Goal: Information Seeking & Learning: Check status

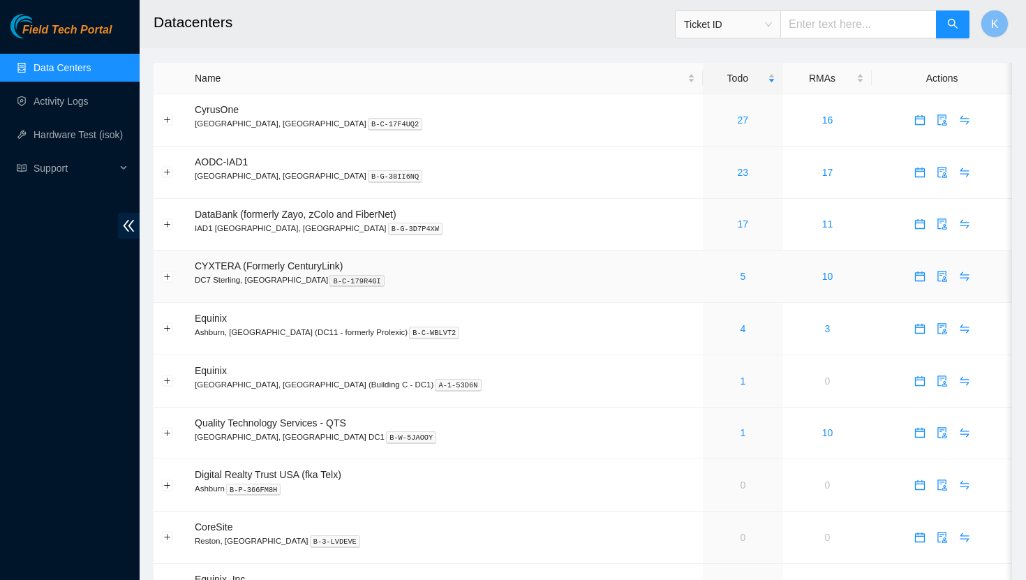
click at [711, 282] on div "5" at bounding box center [743, 276] width 65 height 15
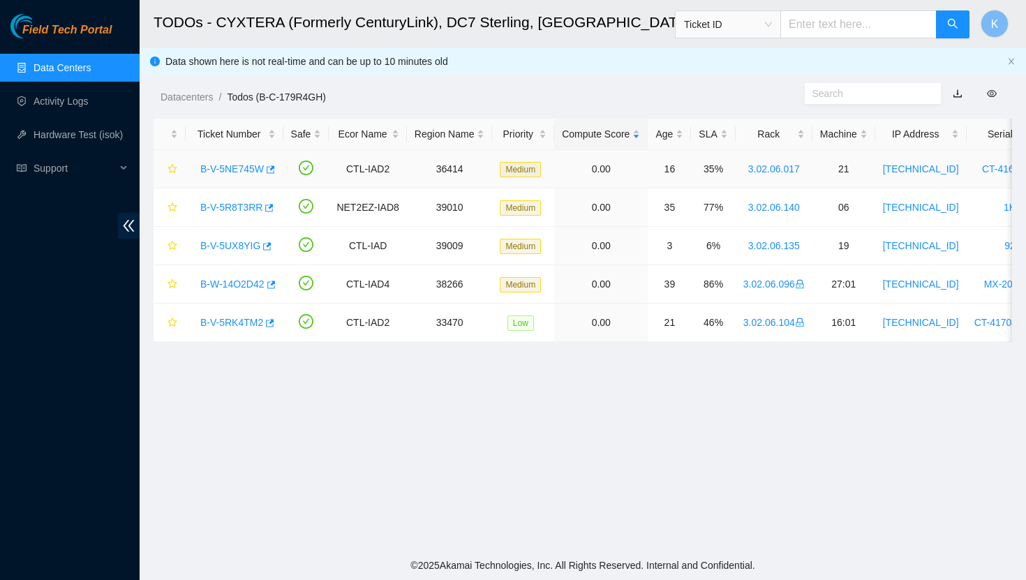
click at [232, 174] on link "B-V-5NE745W" at bounding box center [232, 168] width 64 height 11
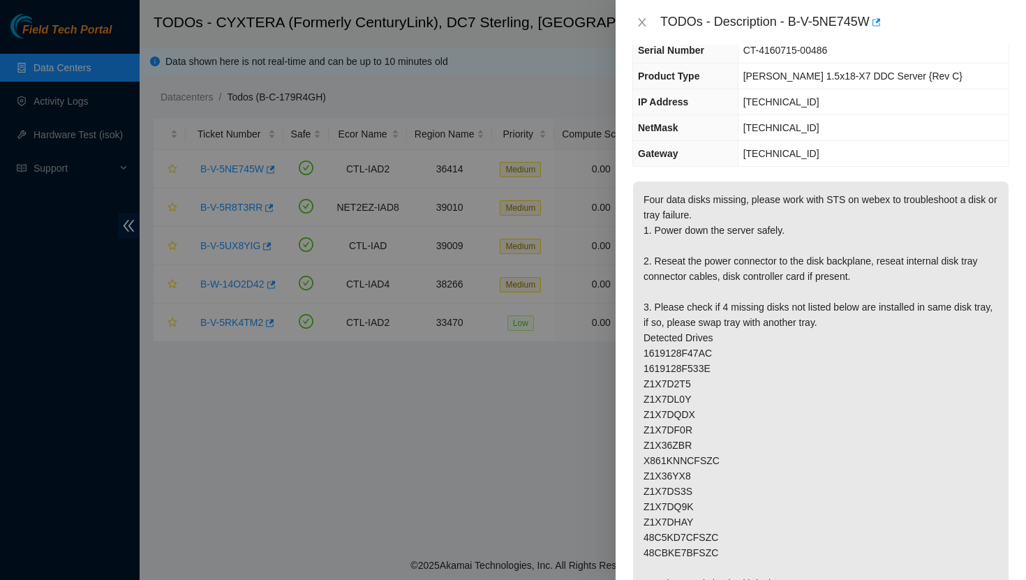
scroll to position [105, 0]
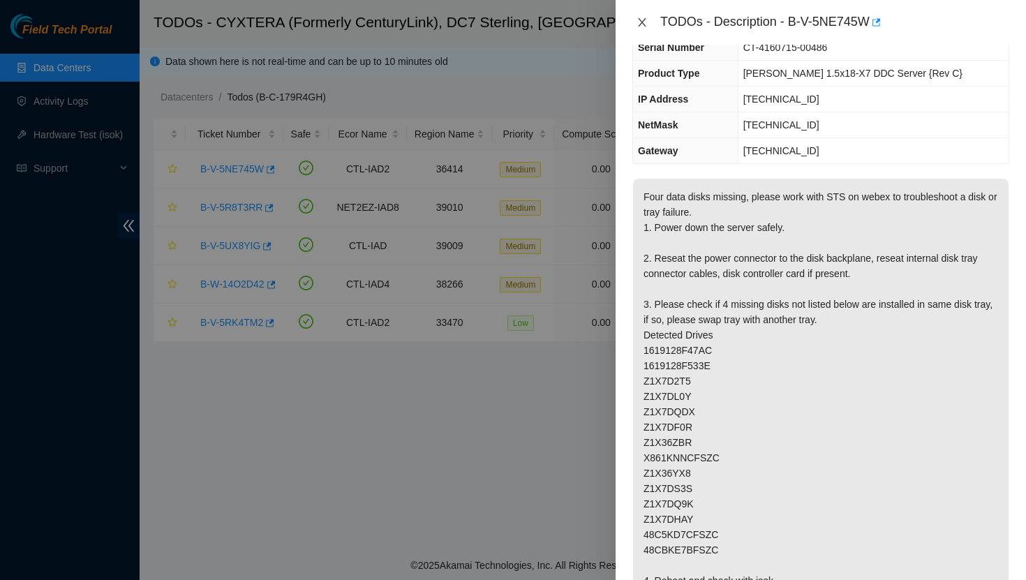
click at [639, 27] on icon "close" at bounding box center [642, 22] width 11 height 11
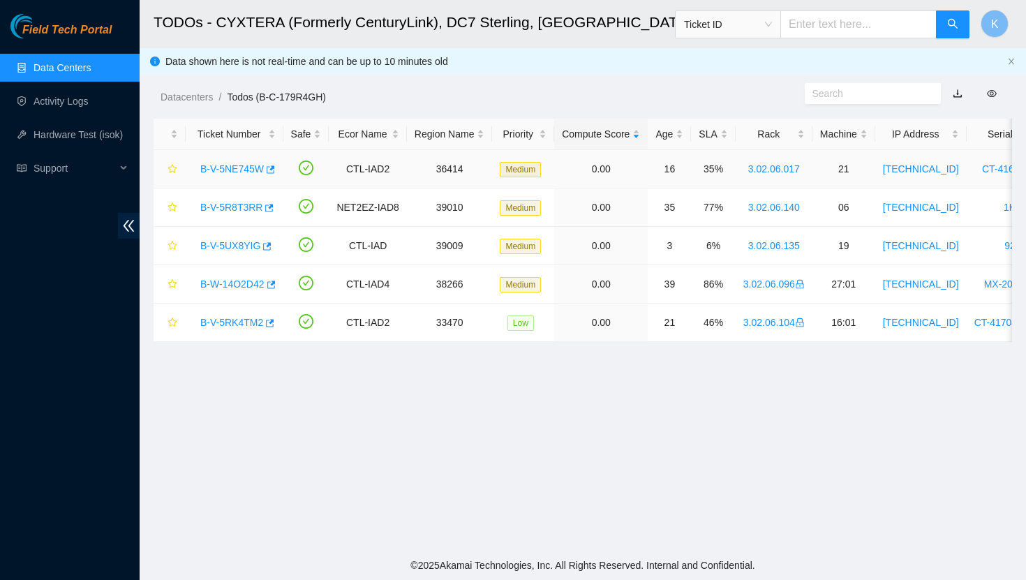
scroll to position [151, 0]
click at [238, 208] on link "B-V-5R8T3RR" at bounding box center [231, 207] width 62 height 11
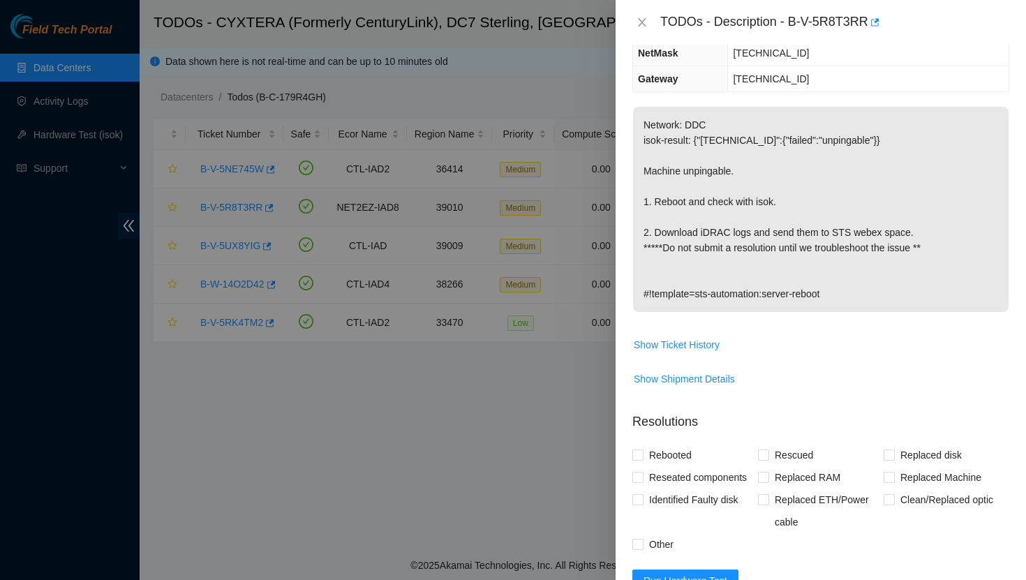
scroll to position [105, 0]
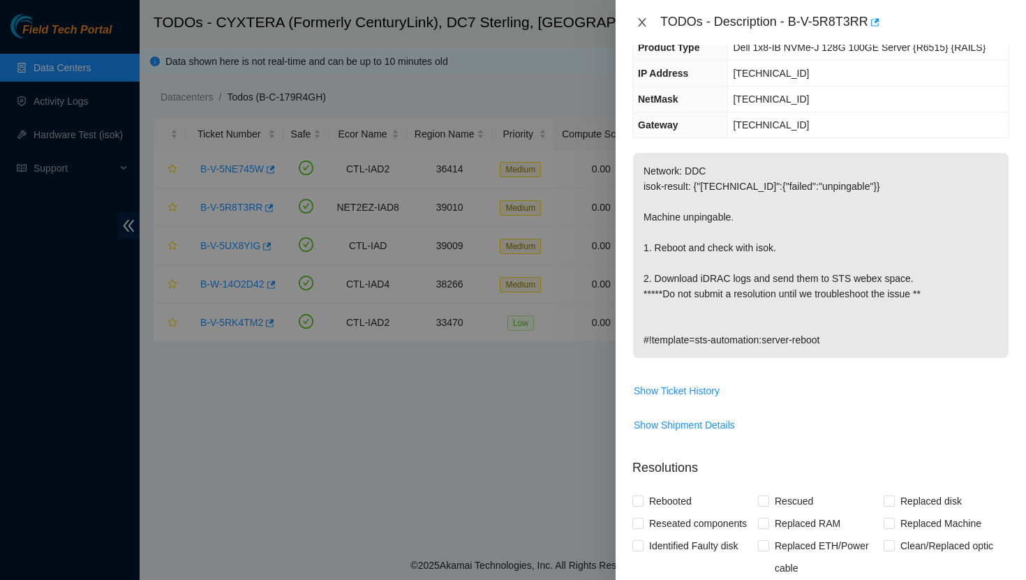
click at [643, 20] on icon "close" at bounding box center [642, 22] width 8 height 8
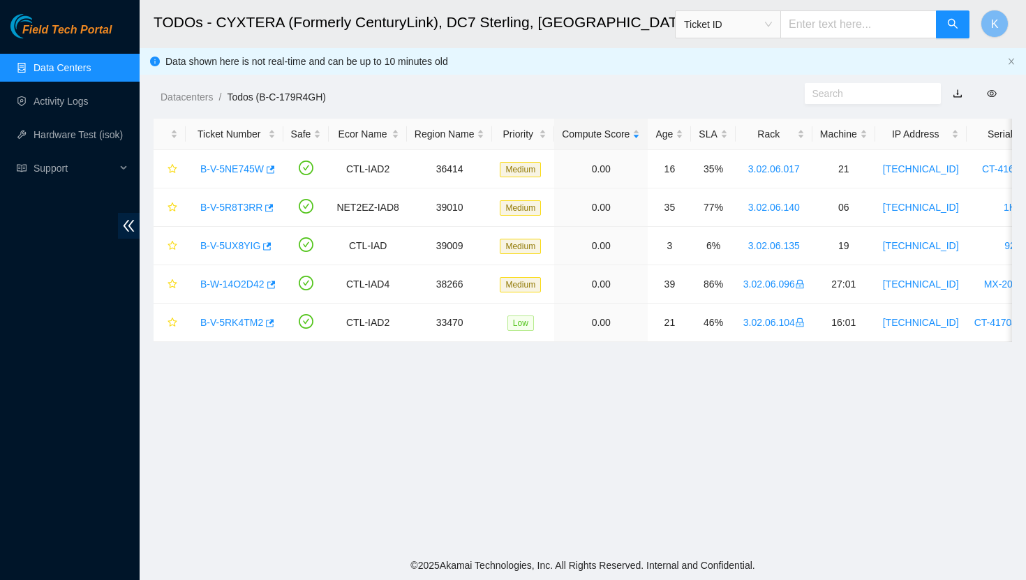
scroll to position [151, 0]
click at [241, 247] on link "B-V-5UX8YIG" at bounding box center [230, 245] width 60 height 11
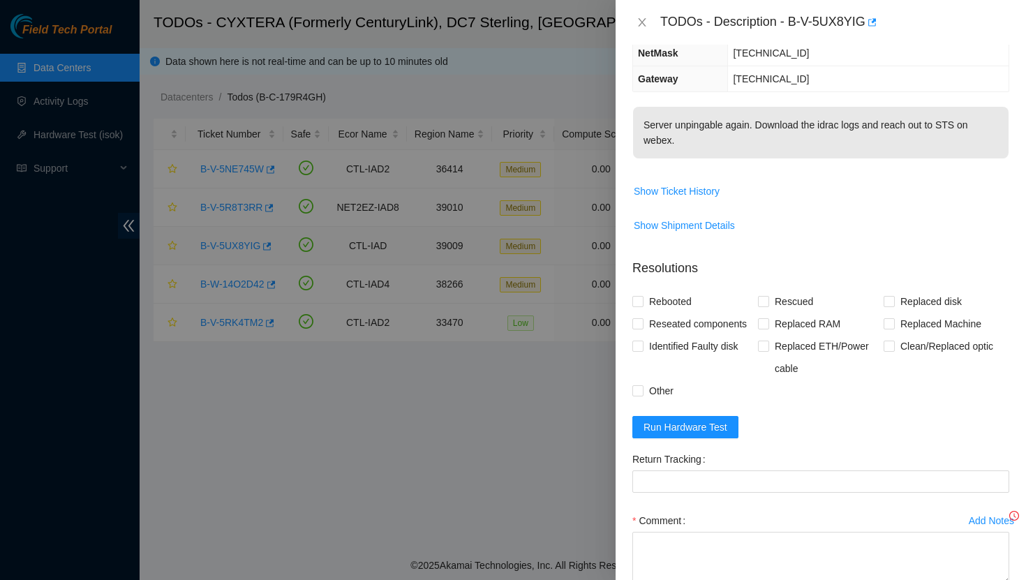
scroll to position [105, 0]
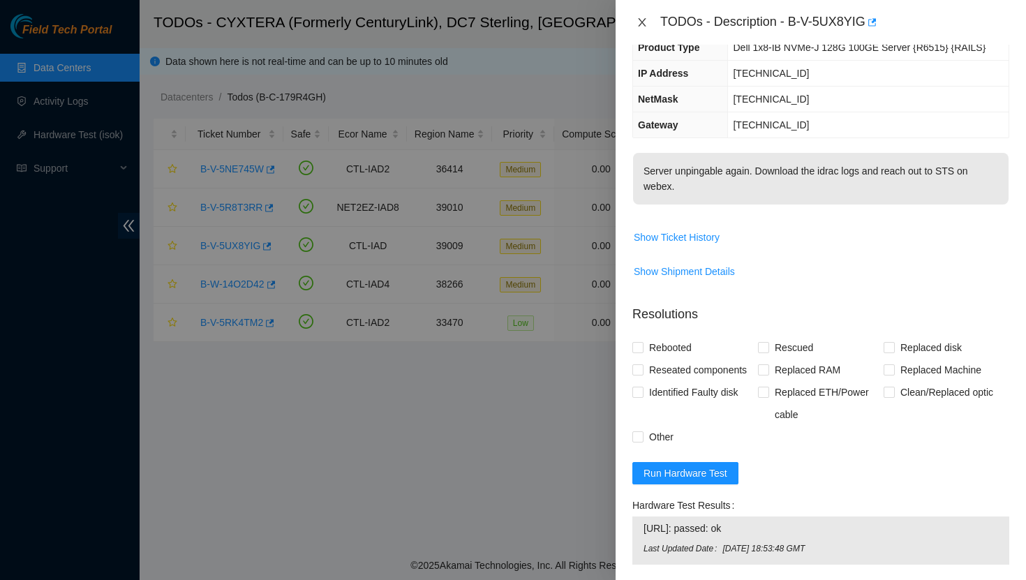
click at [641, 22] on icon "close" at bounding box center [642, 22] width 11 height 11
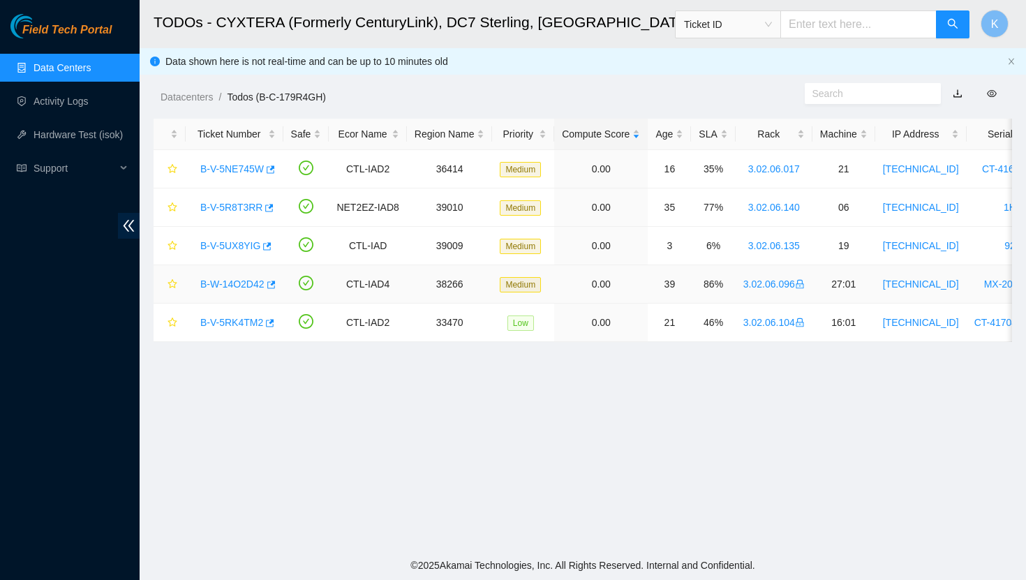
click at [244, 280] on link "B-W-14O2D42" at bounding box center [232, 284] width 64 height 11
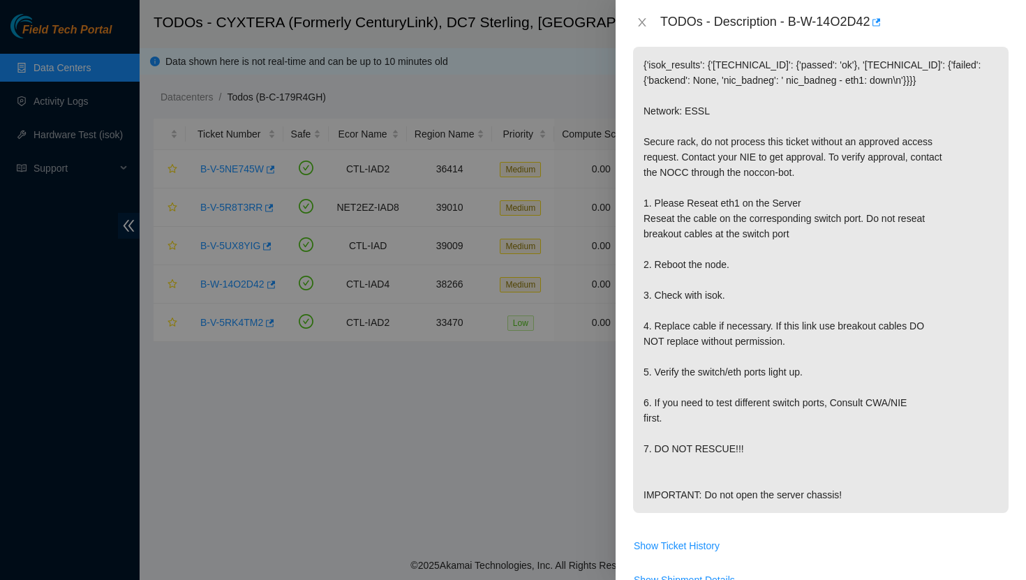
scroll to position [212, 0]
click at [642, 22] on icon "close" at bounding box center [642, 22] width 8 height 8
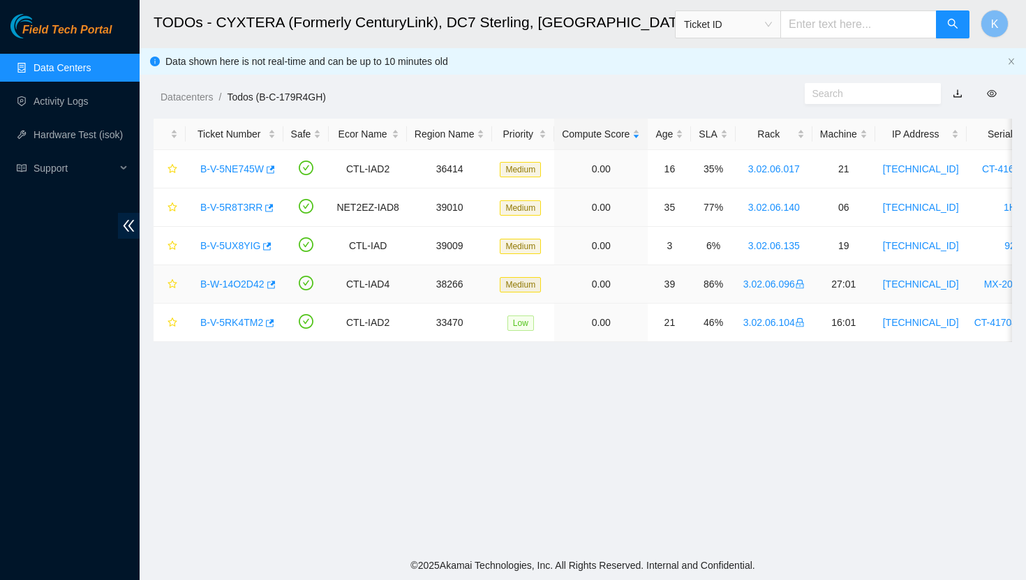
scroll to position [258, 0]
click at [247, 327] on link "B-V-5RK4TM2" at bounding box center [231, 322] width 63 height 11
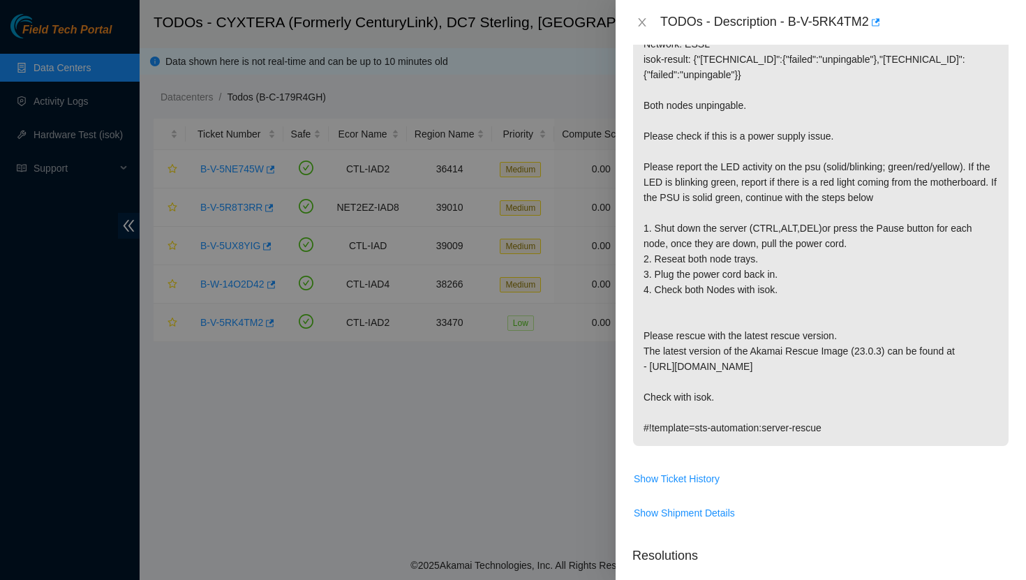
scroll to position [237, 0]
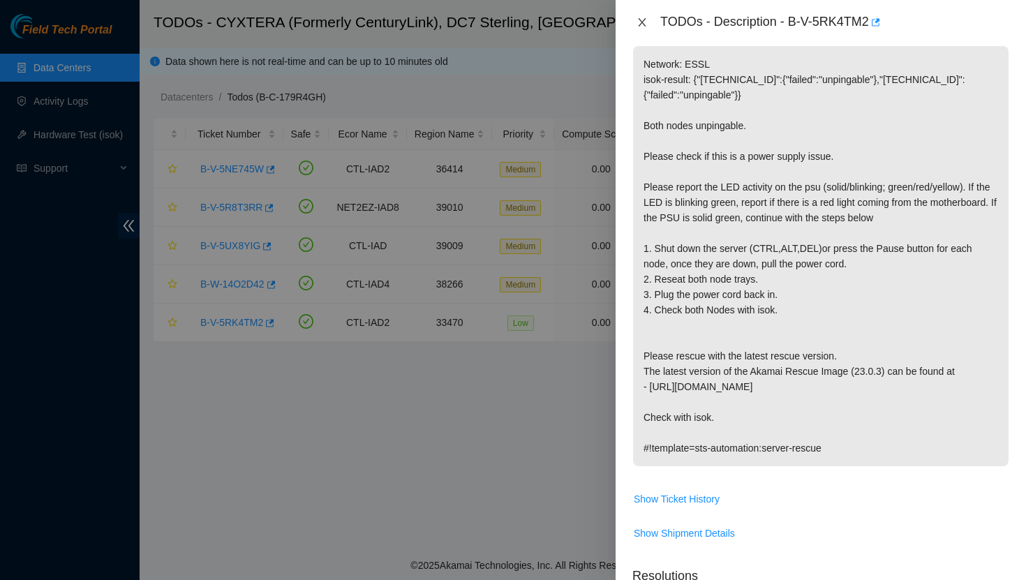
click at [644, 22] on icon "close" at bounding box center [642, 22] width 11 height 11
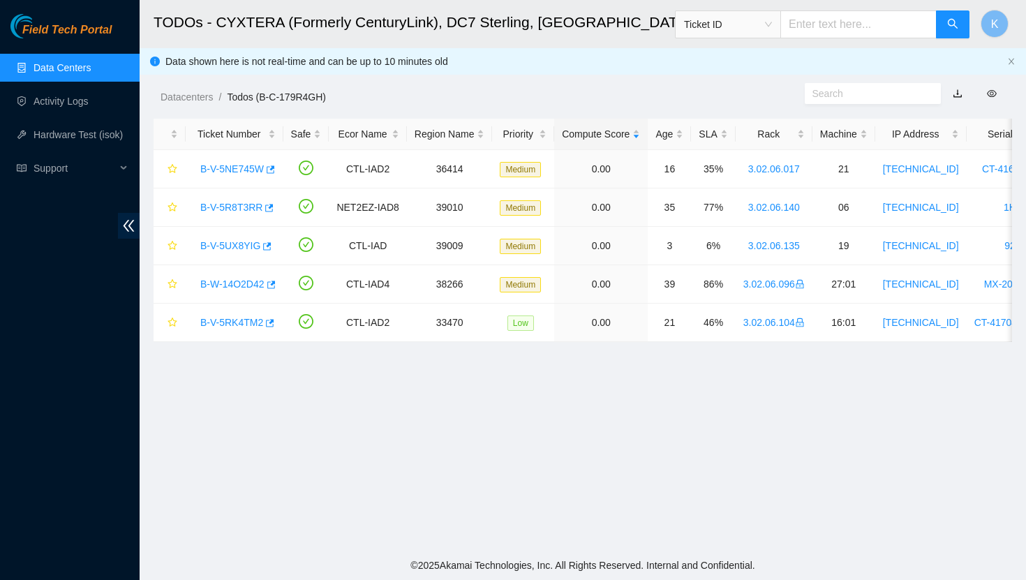
scroll to position [258, 0]
click at [80, 68] on link "Data Centers" at bounding box center [62, 67] width 57 height 11
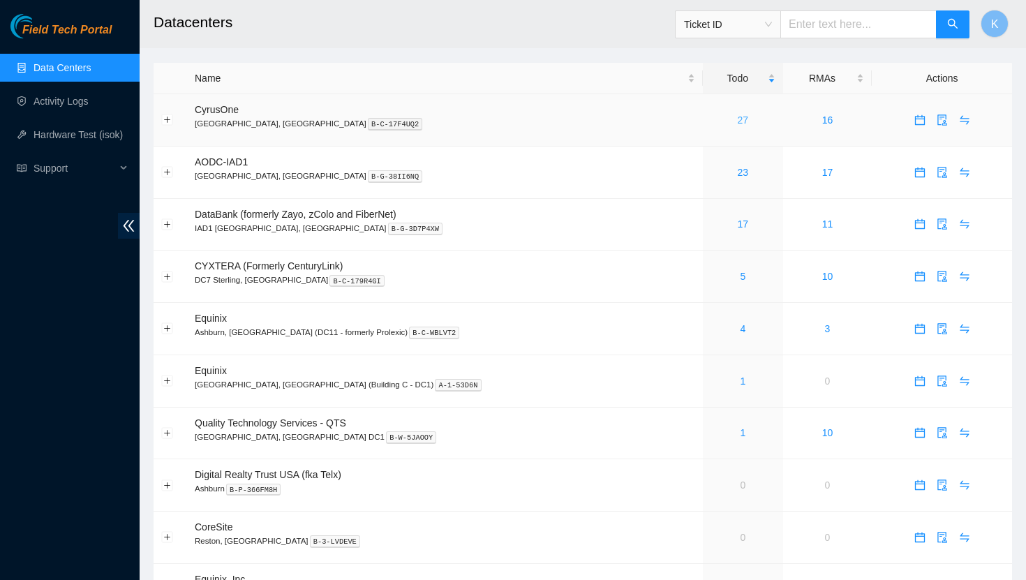
click at [738, 121] on link "27" at bounding box center [743, 119] width 11 height 11
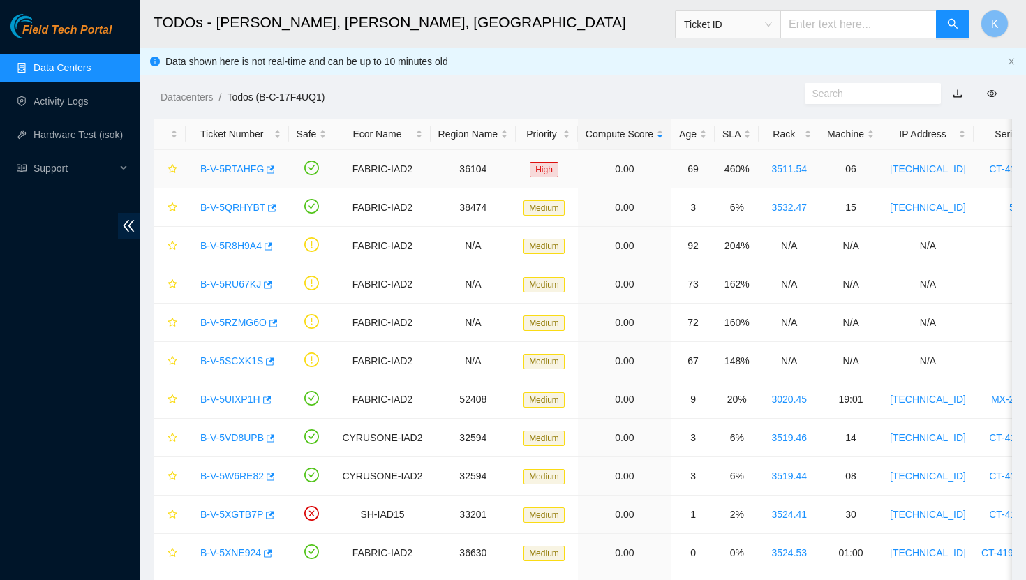
click at [243, 163] on link "B-V-5RTAHFG" at bounding box center [232, 168] width 64 height 11
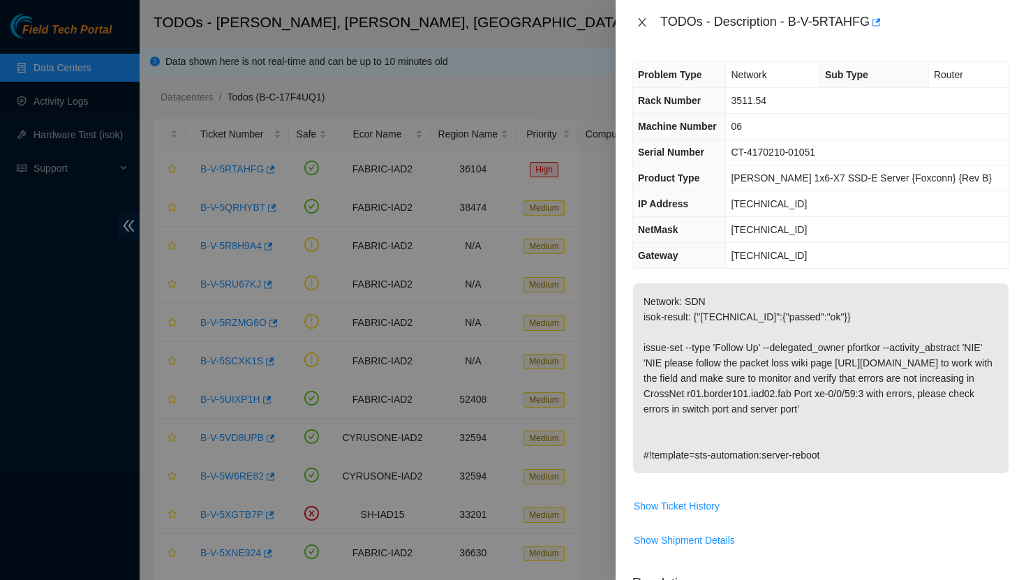
click at [645, 24] on icon "close" at bounding box center [642, 22] width 11 height 11
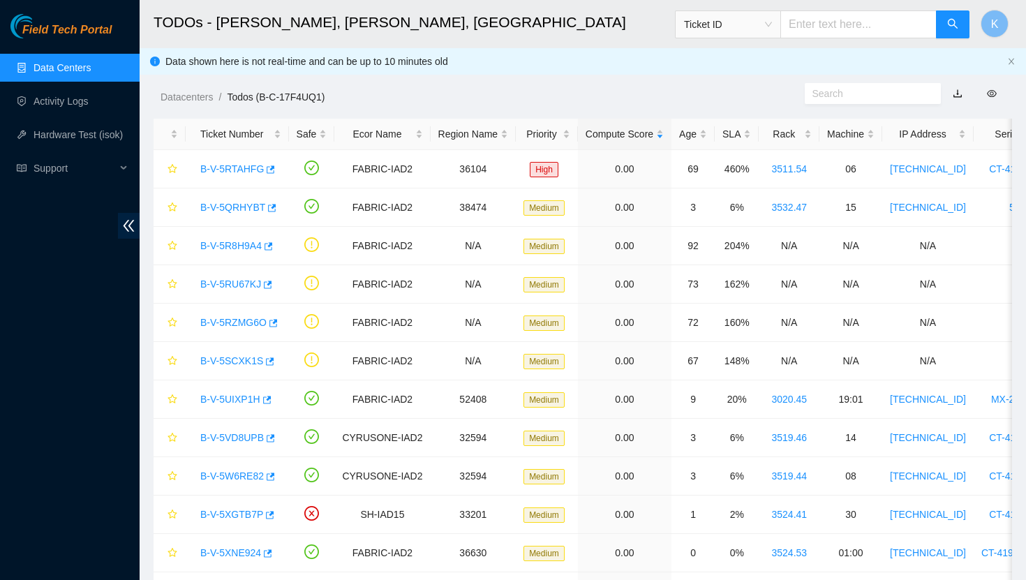
click at [89, 66] on link "Data Centers" at bounding box center [62, 67] width 57 height 11
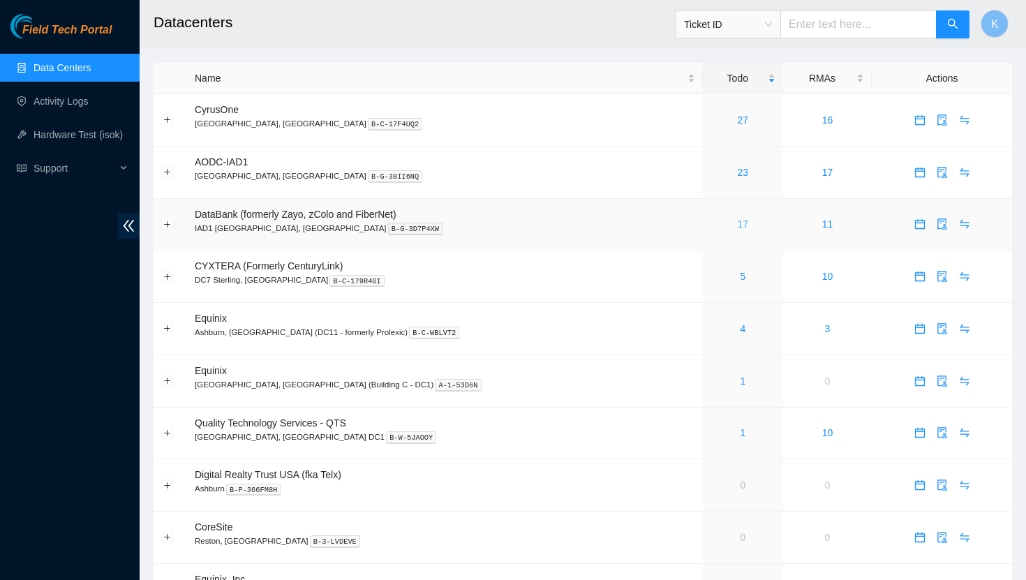
click at [738, 220] on link "17" at bounding box center [743, 223] width 11 height 11
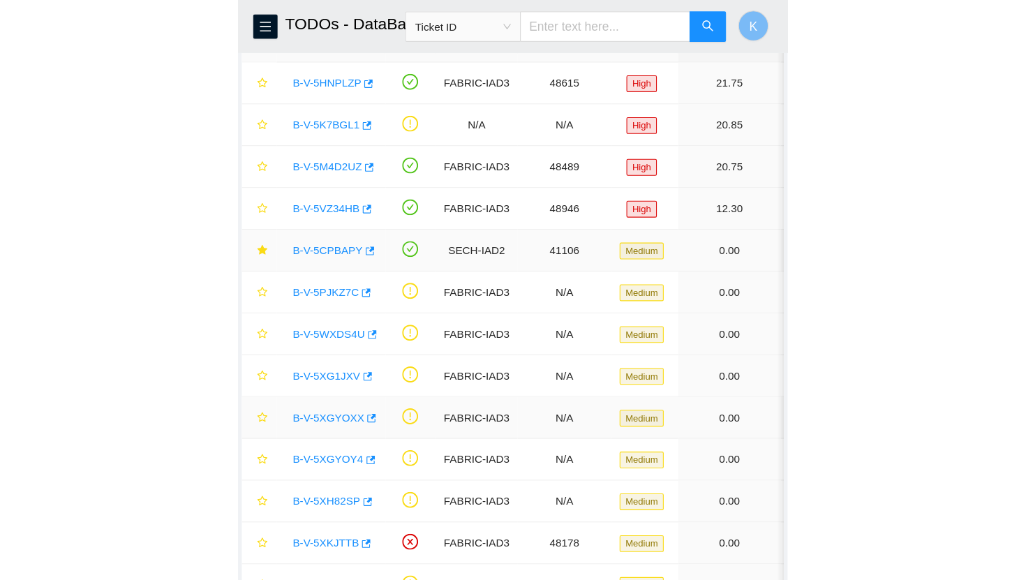
scroll to position [121, 0]
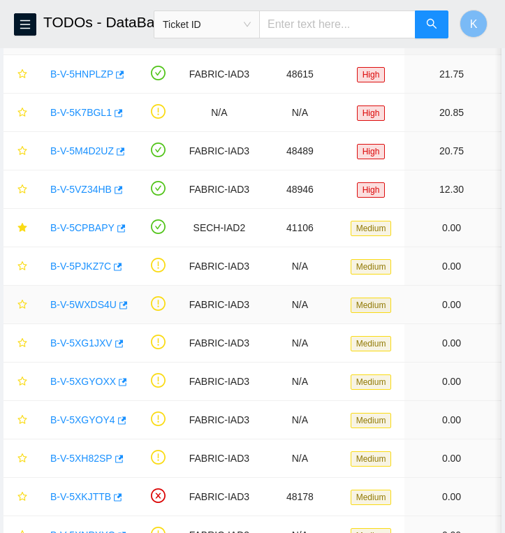
click at [84, 304] on link "B-V-5WXDS4U" at bounding box center [83, 304] width 66 height 11
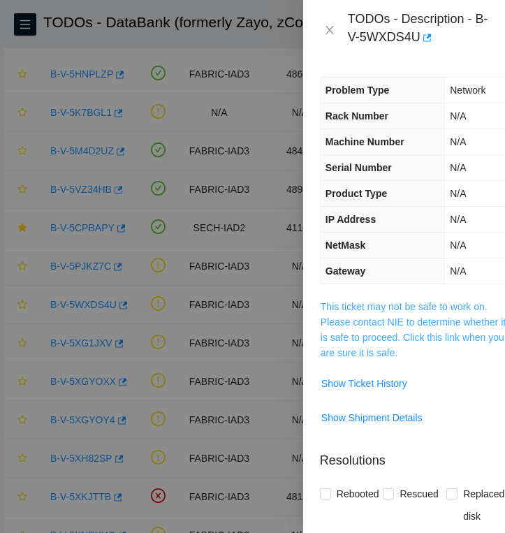
click at [360, 324] on link "This ticket may not be safe to work on. Please contact NIE to determine whether…" at bounding box center [412, 329] width 185 height 57
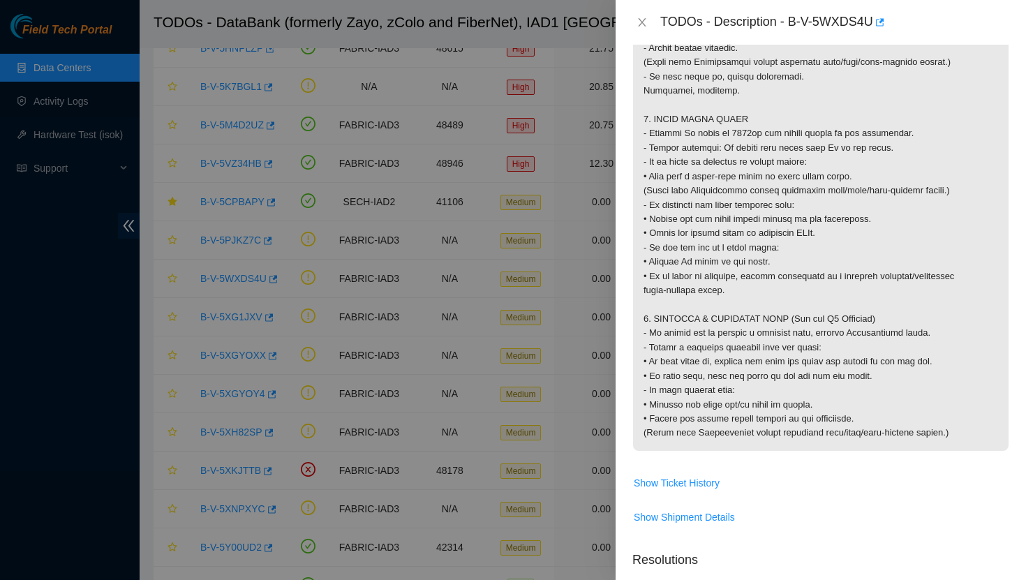
scroll to position [1240, 0]
click at [642, 23] on icon "close" at bounding box center [642, 22] width 8 height 8
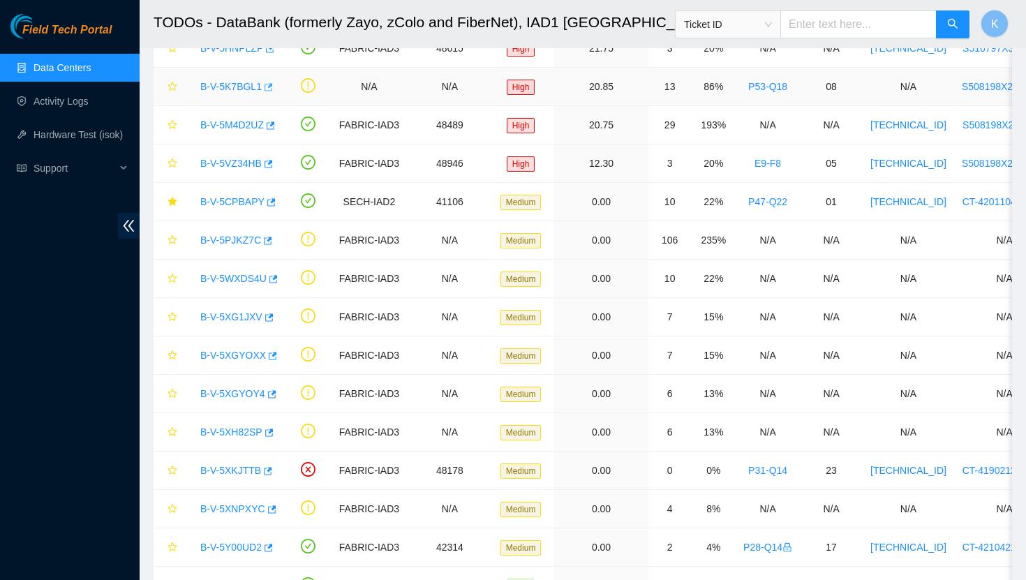
scroll to position [223, 0]
click at [71, 68] on link "Data Centers" at bounding box center [62, 67] width 57 height 11
